Goal: Register for event/course

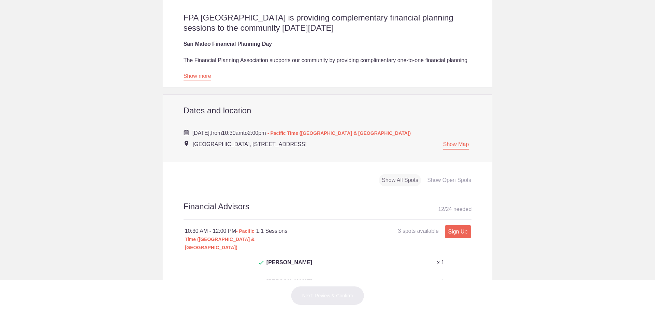
scroll to position [273, 0]
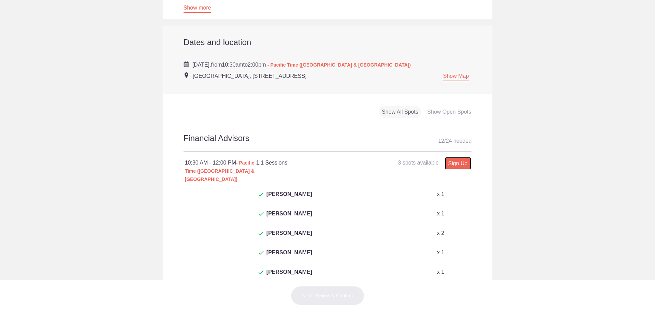
click at [455, 159] on link "Sign Up" at bounding box center [458, 163] width 26 height 13
type input "1"
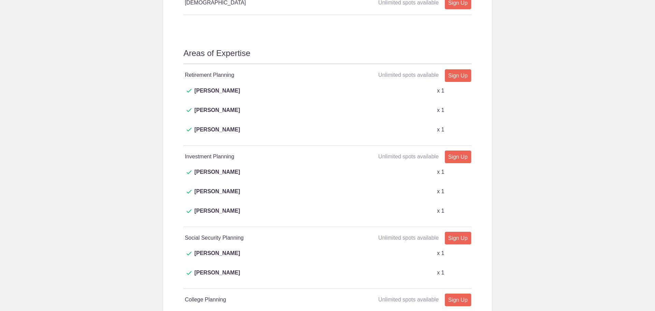
scroll to position [1091, 0]
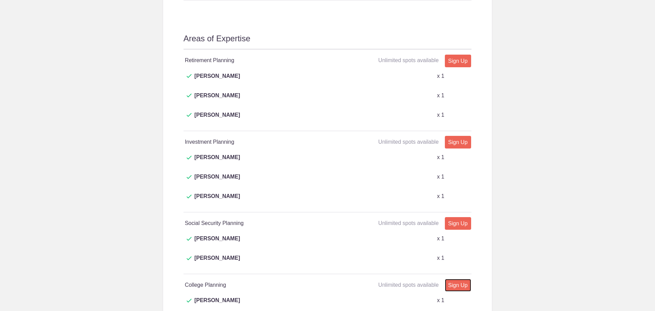
click at [451, 279] on link "Sign Up" at bounding box center [458, 285] width 26 height 13
type input "1"
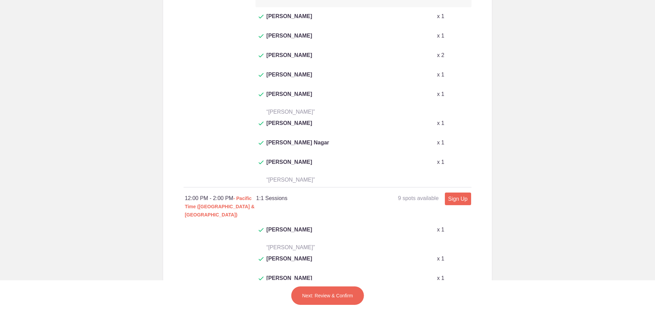
scroll to position [477, 0]
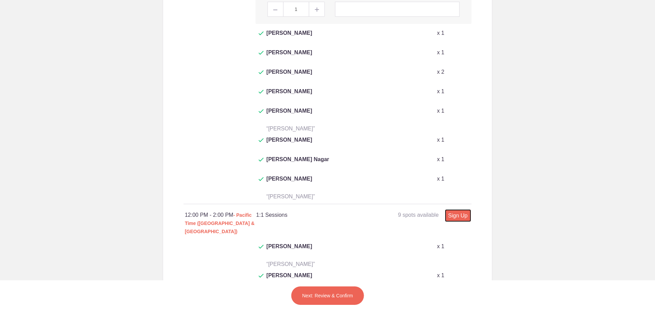
click at [457, 209] on link "Sign Up" at bounding box center [458, 215] width 26 height 13
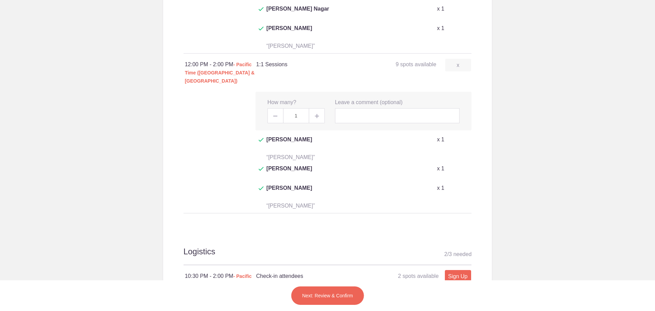
scroll to position [612, 0]
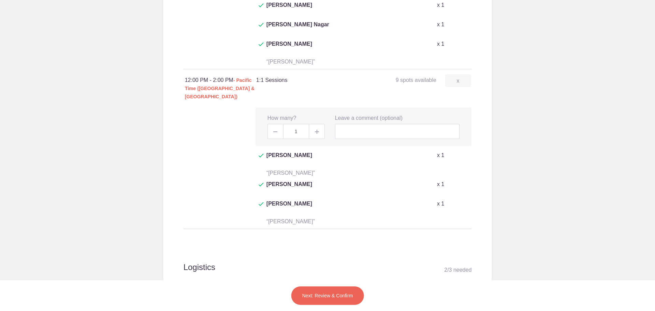
click at [273, 131] on img at bounding box center [275, 131] width 4 height 1
type input "0"
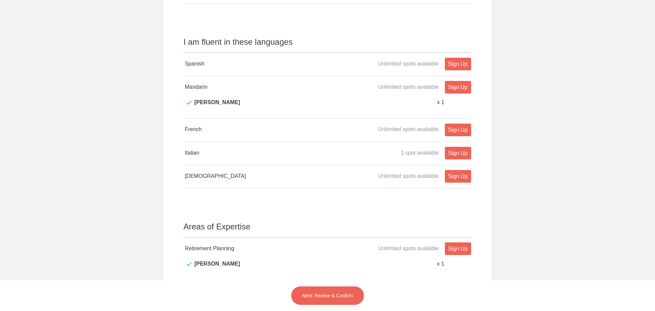
scroll to position [953, 0]
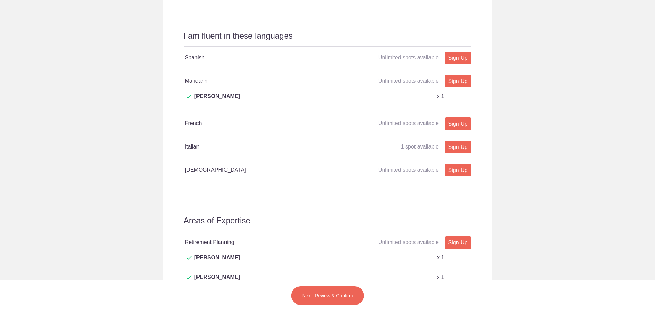
click at [323, 291] on button "Next: Review & Confirm" at bounding box center [327, 295] width 73 height 19
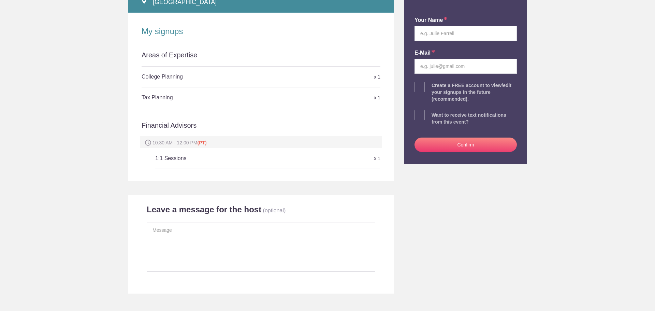
scroll to position [136, 0]
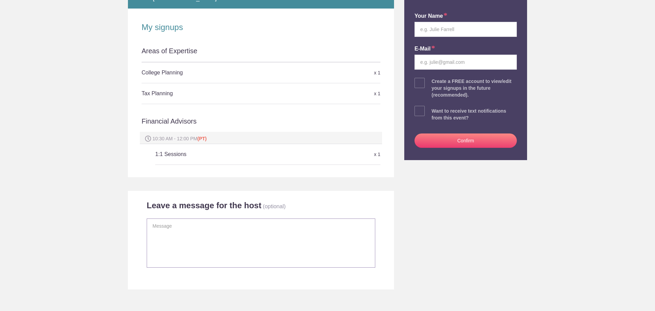
click at [172, 219] on textarea at bounding box center [261, 242] width 228 height 49
type textarea "I"
drag, startPoint x: 216, startPoint y: 215, endPoint x: 114, endPoint y: 200, distance: 102.4
click at [118, 213] on body "Log In Sign up for Free Back to Event Page Back to Event Page Review & Confirm …" at bounding box center [327, 155] width 655 height 311
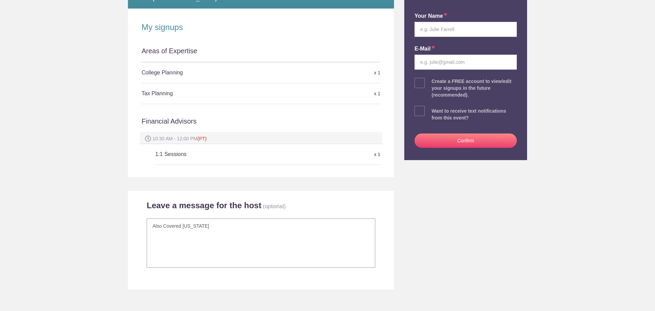
click at [206, 218] on textarea "Also Covered California" at bounding box center [261, 242] width 228 height 49
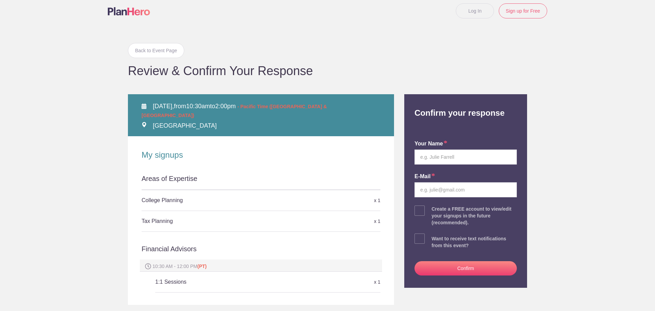
scroll to position [0, 0]
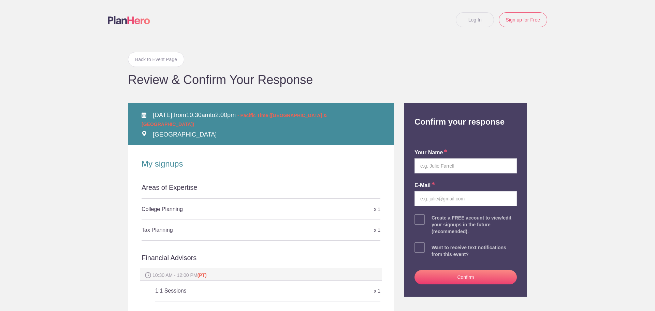
type textarea "Also Covered California"
click at [453, 164] on input "text" at bounding box center [465, 165] width 102 height 15
drag, startPoint x: 453, startPoint y: 164, endPoint x: 444, endPoint y: 158, distance: 10.3
click at [453, 164] on input "text" at bounding box center [465, 165] width 102 height 15
type input "Elaine Webb"
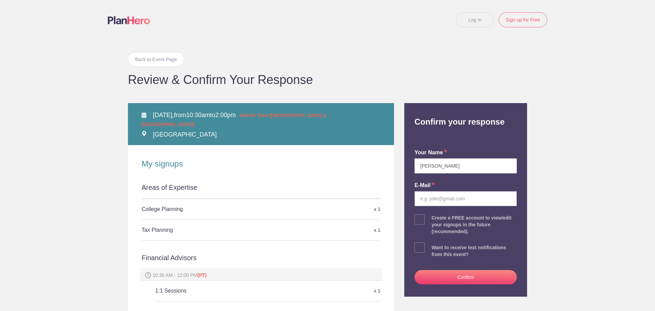
click at [430, 199] on input "email" at bounding box center [465, 198] width 102 height 15
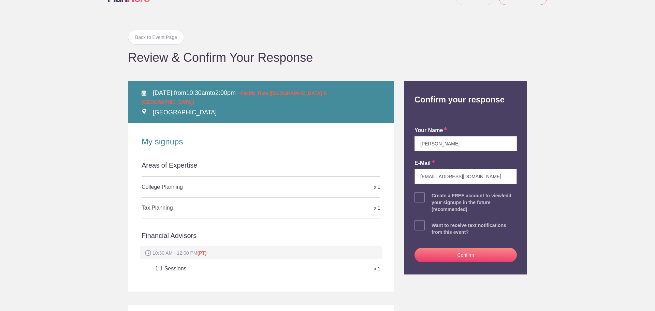
scroll to position [34, 0]
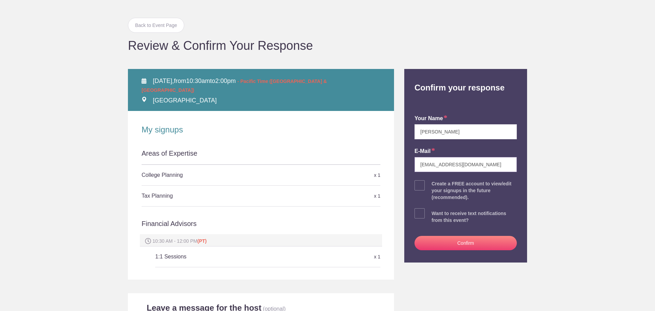
type input "eawebb@financialwebb.com"
click at [416, 214] on span at bounding box center [419, 213] width 10 height 10
click at [433, 214] on input "checkbox" at bounding box center [484, 211] width 102 height 4
checkbox input "true"
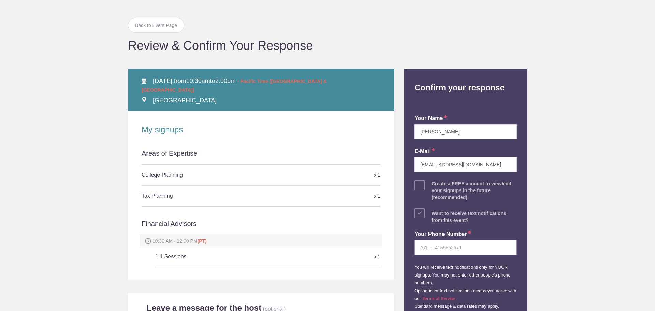
click at [465, 244] on input "tel" at bounding box center [465, 247] width 102 height 15
type input "9166777676"
click at [556, 240] on body "Log In Sign up for Free Back to Event Page Back to Event Page Review & Confirm …" at bounding box center [327, 155] width 655 height 311
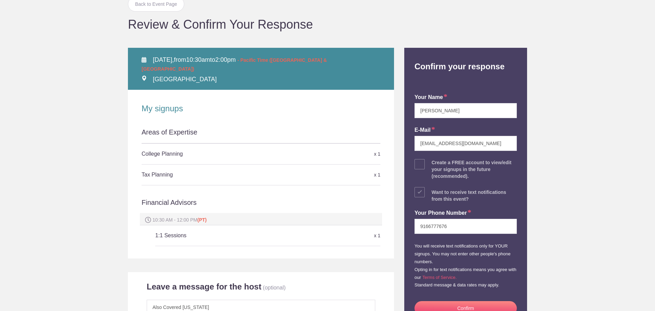
scroll to position [0, 0]
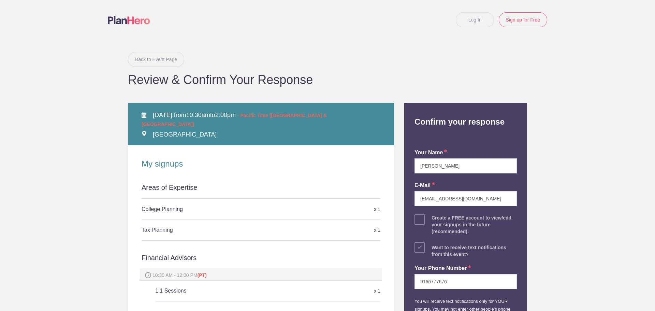
click at [151, 62] on link "Back to Event Page" at bounding box center [156, 59] width 56 height 15
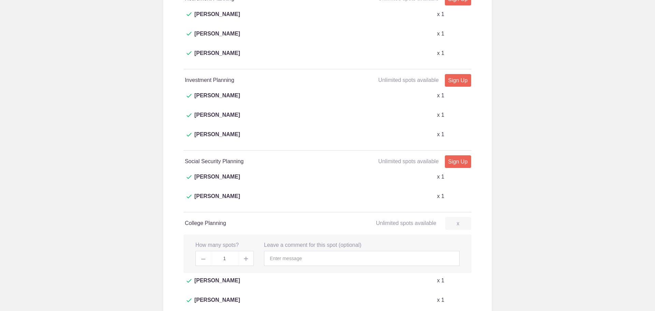
scroll to position [1159, 0]
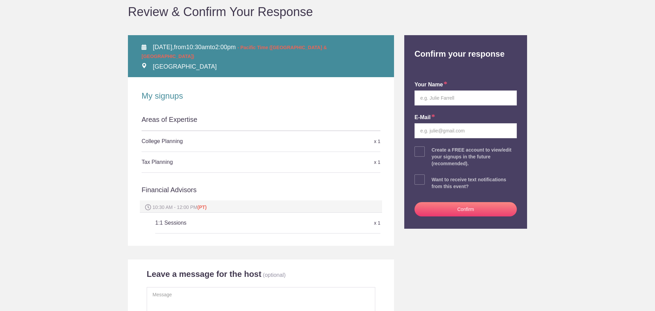
scroll to position [136, 0]
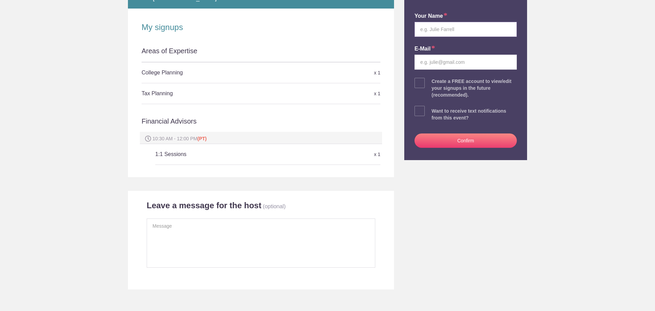
click at [449, 28] on input "text" at bounding box center [465, 29] width 102 height 15
type input "Elaine Webb"
click at [441, 61] on input "email" at bounding box center [465, 62] width 102 height 15
type input "eawebb@financialwebb.com"
click at [418, 111] on span at bounding box center [419, 111] width 10 height 10
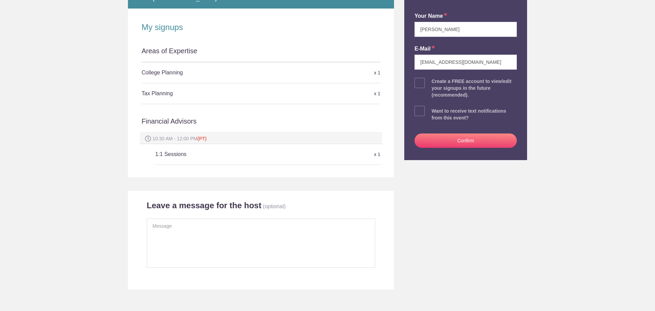
click at [433, 111] on input "checkbox" at bounding box center [484, 109] width 102 height 4
checkbox input "true"
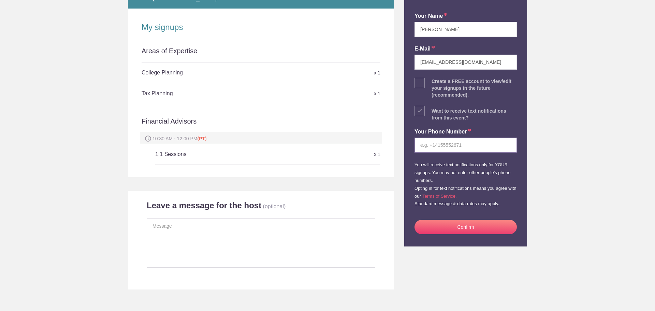
click at [455, 145] on input "tel" at bounding box center [465, 144] width 102 height 15
type input "9166777676"
click at [460, 229] on button "Confirm" at bounding box center [465, 227] width 102 height 14
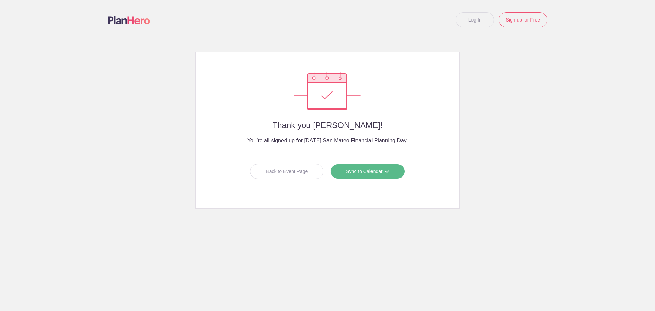
click at [356, 172] on link "Sync to Calendar" at bounding box center [367, 171] width 74 height 15
click at [357, 187] on link "Google Calendar" at bounding box center [365, 186] width 61 height 14
click at [367, 172] on link "Sync to Calendar" at bounding box center [367, 171] width 74 height 15
click at [346, 197] on link "Outlook" at bounding box center [365, 200] width 61 height 14
